Goal: Communication & Community: Answer question/provide support

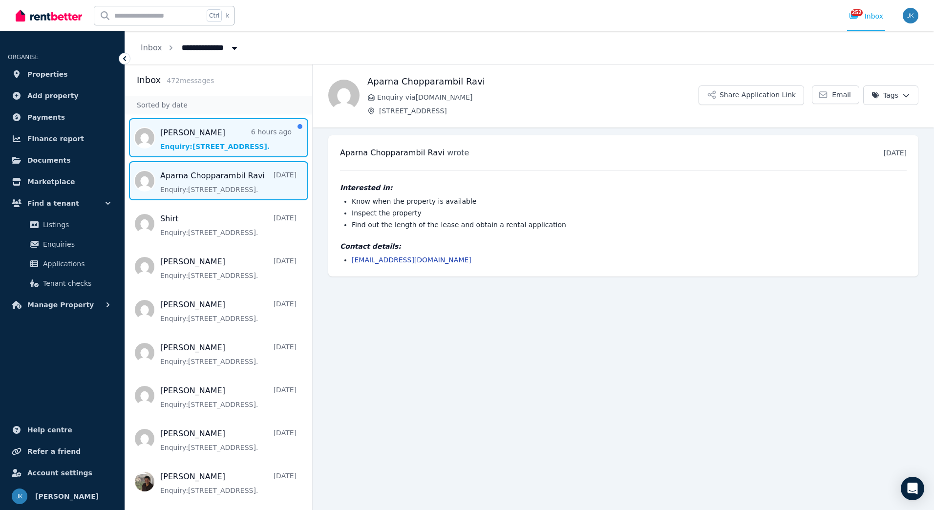
click at [261, 148] on span "Message list" at bounding box center [218, 137] width 187 height 39
